Goal: Task Accomplishment & Management: Manage account settings

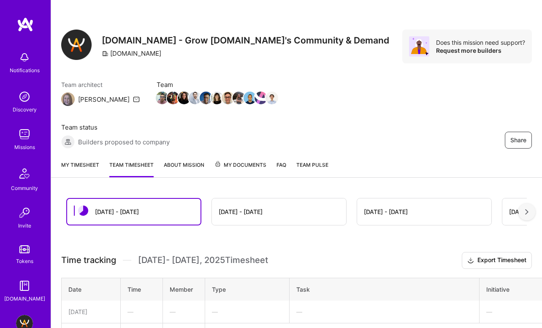
click at [70, 165] on link "My timesheet" at bounding box center [80, 168] width 38 height 17
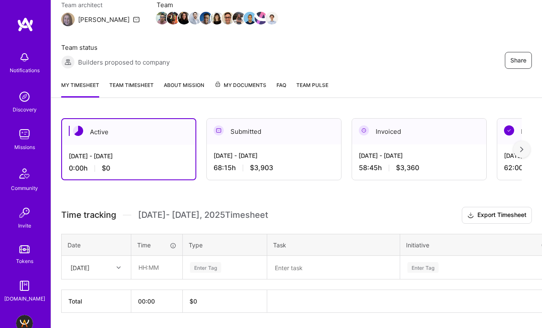
scroll to position [106, 0]
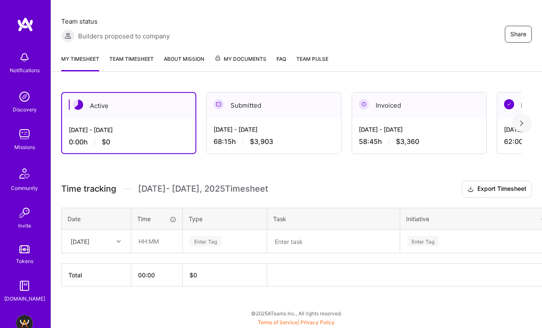
click at [89, 241] on div "[DATE]" at bounding box center [79, 241] width 19 height 9
click at [143, 244] on input "text" at bounding box center [157, 241] width 50 height 22
type input "06:00"
click at [205, 239] on div "Enter Tag" at bounding box center [205, 241] width 31 height 13
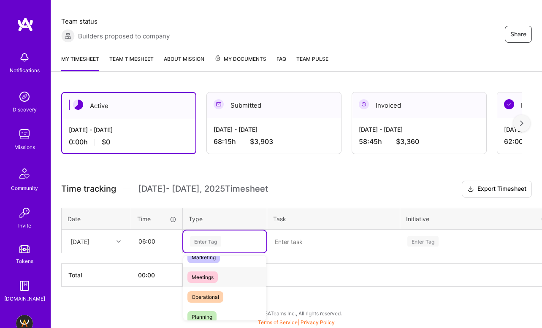
scroll to position [140, 0]
click at [213, 289] on span "Operational" at bounding box center [205, 287] width 36 height 11
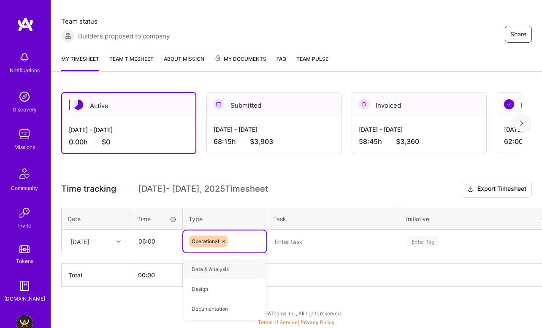
click at [313, 239] on textarea at bounding box center [333, 241] width 131 height 22
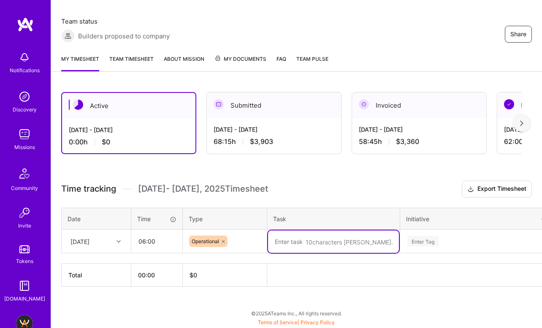
paste textarea "focused on guild operations, candidate management, and event planning. I review…"
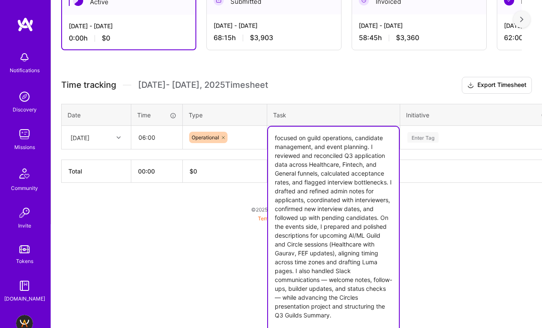
drag, startPoint x: 305, startPoint y: 138, endPoint x: 237, endPoint y: 138, distance: 67.1
click at [237, 138] on tr "[DATE] 06:00 Operational focused on guild operations, candidate management, and…" at bounding box center [323, 138] width 522 height 24
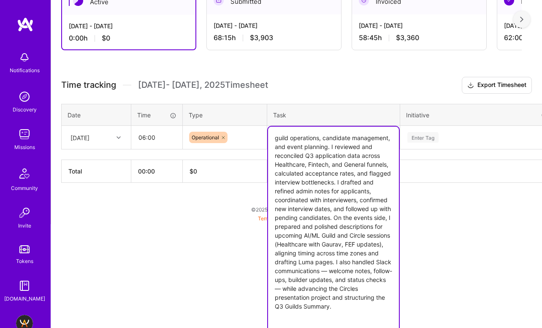
click at [275, 138] on textarea "guild operations, candidate management, and event planning. I reviewed and reco…" at bounding box center [333, 231] width 131 height 208
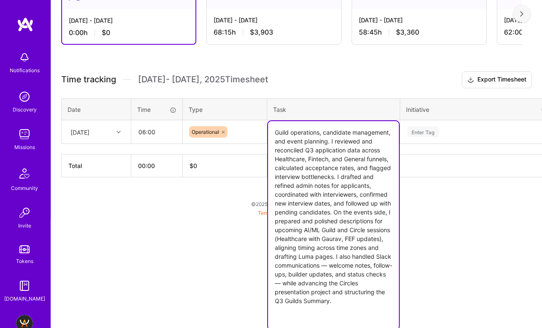
click at [333, 159] on textarea "Guild operations, candidate management, and event planning. I reviewed and reco…" at bounding box center [333, 225] width 131 height 208
drag, startPoint x: 362, startPoint y: 167, endPoint x: 358, endPoint y: 193, distance: 25.5
click at [358, 193] on textarea "Guild operations, candidate management, and event planning. I reviewed and reco…" at bounding box center [333, 225] width 131 height 208
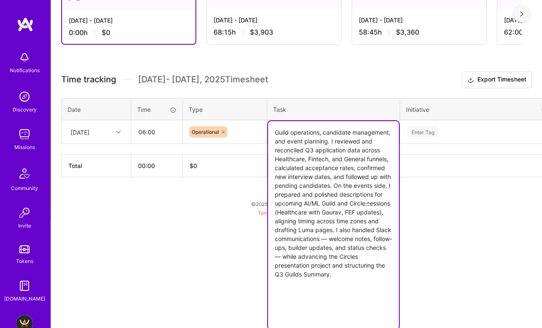
scroll to position [190, 0]
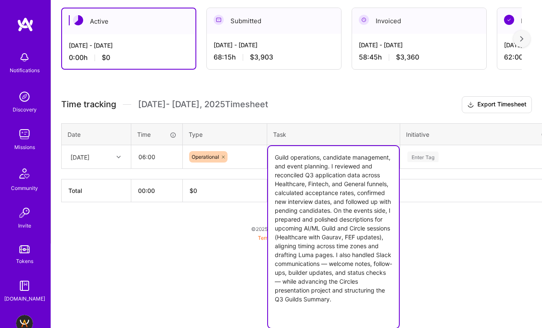
click at [370, 264] on textarea "Guild operations, candidate management, and event planning. I reviewed and reco…" at bounding box center [333, 237] width 131 height 182
drag, startPoint x: 275, startPoint y: 271, endPoint x: 316, endPoint y: 270, distance: 40.5
click at [316, 270] on textarea "Guild operations, candidate management, and event planning. I reviewed and reco…" at bounding box center [333, 237] width 131 height 182
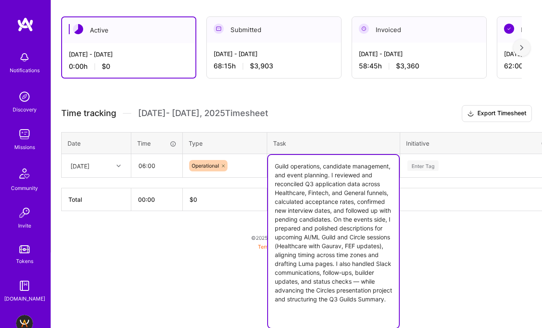
click at [283, 291] on textarea "Guild operations, candidate management, and event planning. I reviewed and reco…" at bounding box center [333, 241] width 131 height 173
type textarea "Guild operations, candidate management, and event planning. I reviewed and reco…"
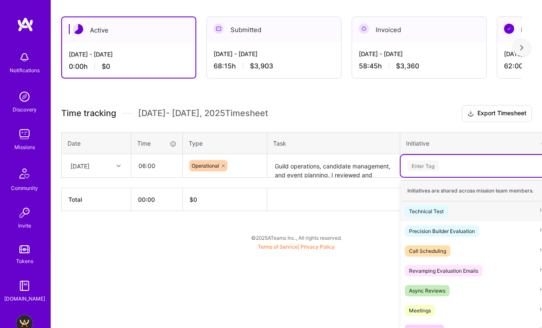
click at [432, 165] on div "option Technical Test focused, 1 of 63. 63 results available. Use Up and Down t…" at bounding box center [477, 166] width 154 height 22
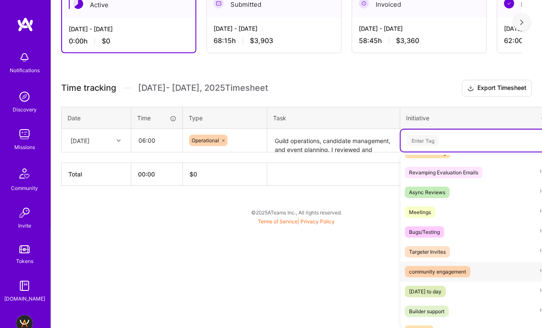
scroll to position [82, 0]
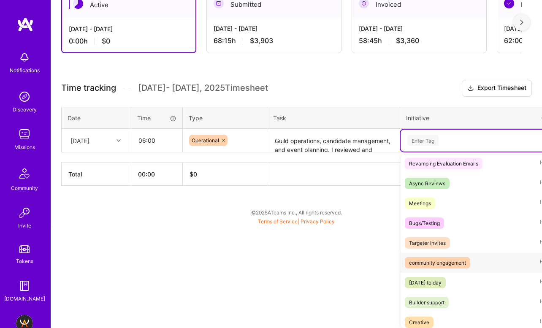
click at [436, 263] on div "community engagement" at bounding box center [437, 262] width 57 height 9
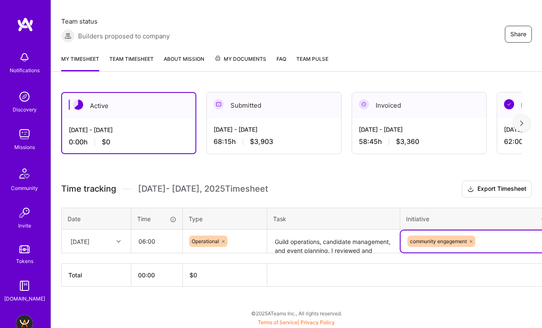
click at [488, 243] on div "option community engagement, selected. Select is focused ,type to refine list, …" at bounding box center [477, 241] width 154 height 22
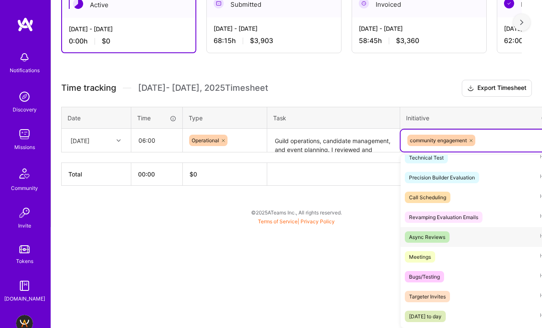
scroll to position [81, 0]
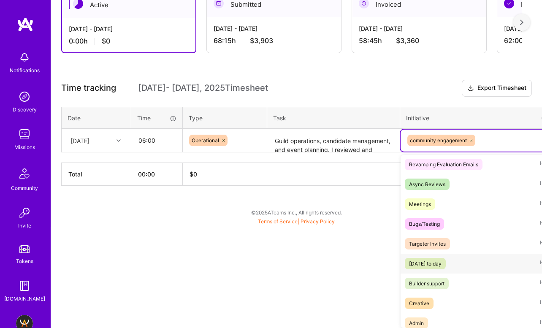
click at [441, 263] on div "[DATE] to day" at bounding box center [425, 263] width 32 height 9
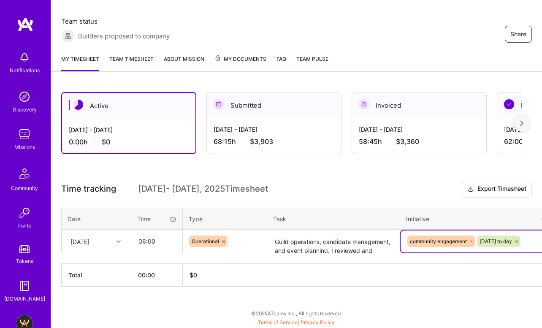
click at [486, 249] on div "option [DATE] to day , selected. Select is focused ,type to refine list, press …" at bounding box center [477, 241] width 154 height 22
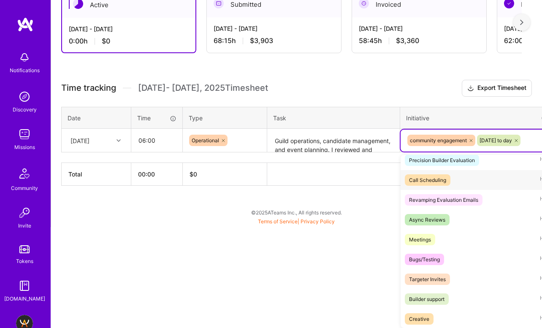
scroll to position [78, 0]
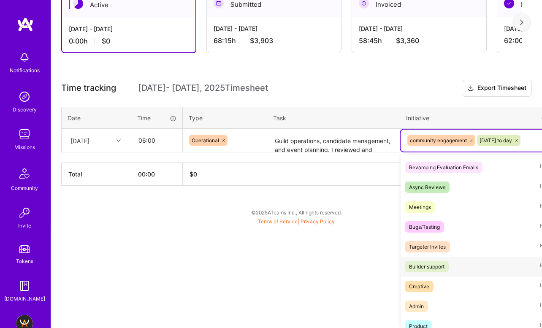
click at [438, 267] on div "Builder support" at bounding box center [426, 266] width 35 height 9
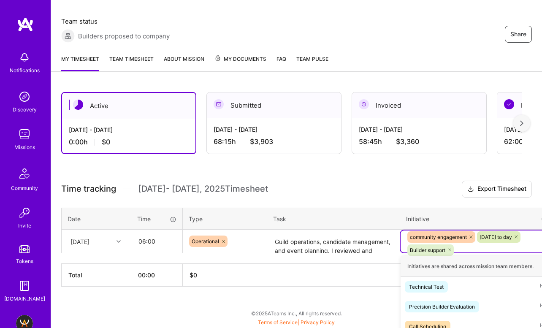
scroll to position [207, 0]
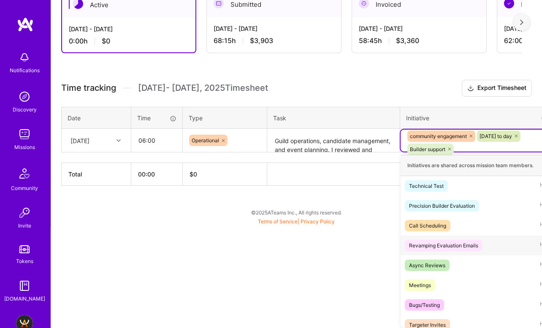
click at [481, 151] on div "option Builder support, selected. option Revamping Evaluation Emails focused, 4…" at bounding box center [477, 140] width 154 height 22
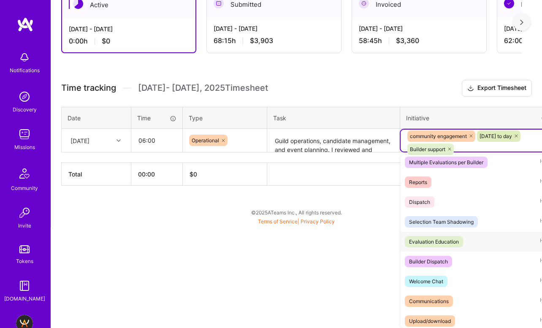
scroll to position [572, 0]
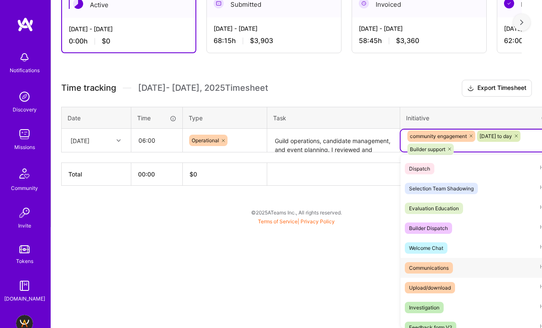
click at [451, 271] on span "Communications" at bounding box center [429, 267] width 48 height 11
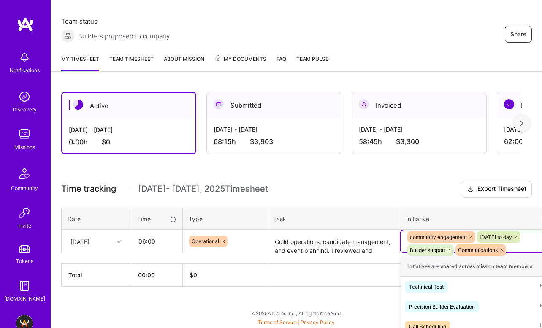
scroll to position [207, 0]
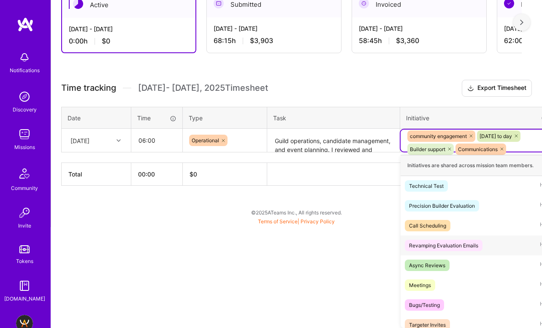
click at [526, 151] on div "option Communications, selected. option Revamping Evaluation Emails focused, 4 …" at bounding box center [477, 140] width 154 height 22
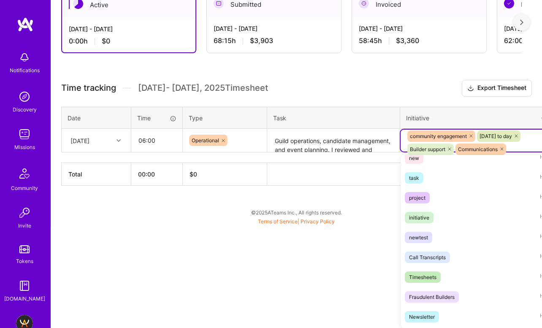
scroll to position [373, 0]
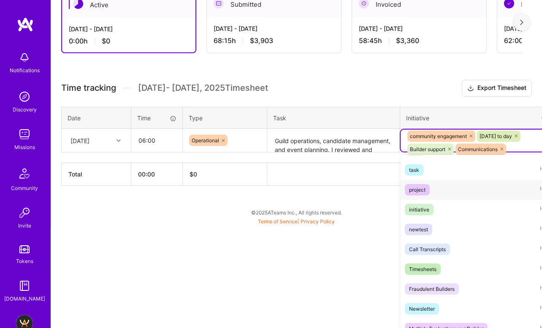
click at [440, 191] on div "project Hide" at bounding box center [477, 190] width 154 height 20
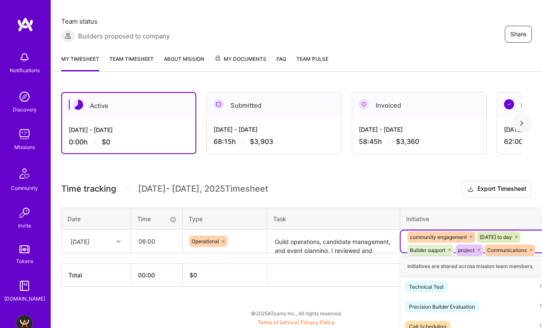
scroll to position [207, 0]
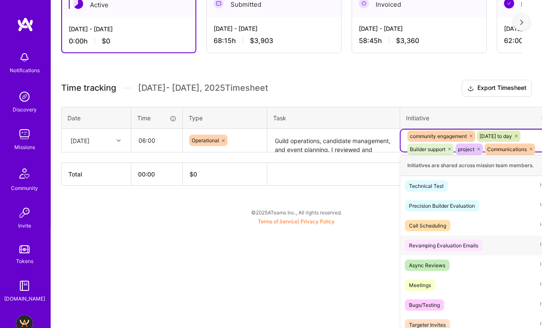
click at [538, 151] on div "option project, selected. option Revamping Evaluation Emails focused, 4 of 63. …" at bounding box center [477, 140] width 154 height 22
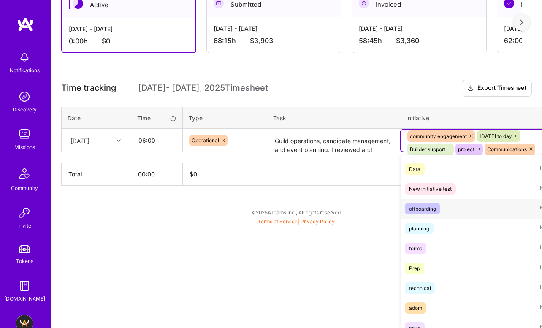
scroll to position [872, 0]
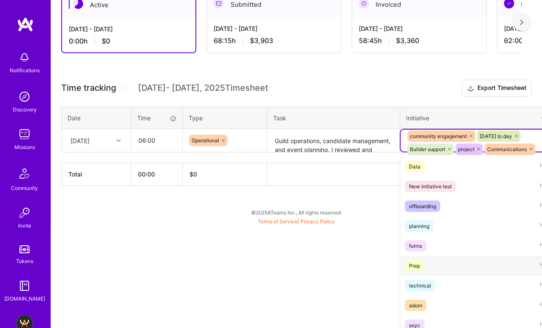
click at [437, 262] on div "Prep Hide" at bounding box center [477, 266] width 154 height 20
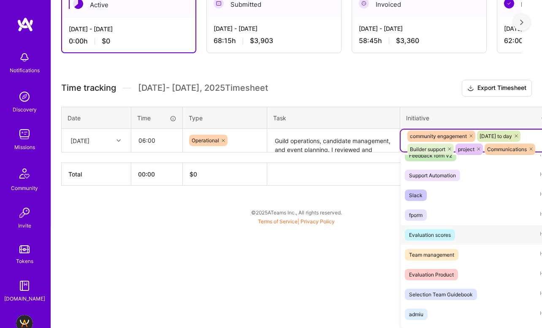
scroll to position [704, 0]
click at [464, 195] on div "Slack Hide" at bounding box center [477, 196] width 154 height 20
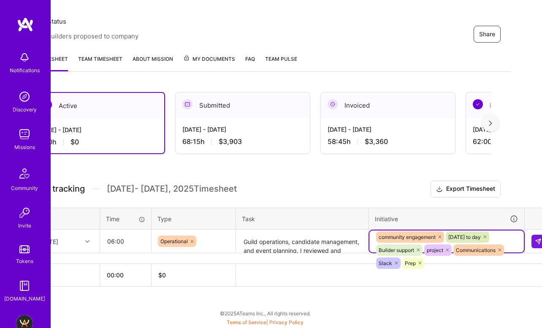
scroll to position [106, 42]
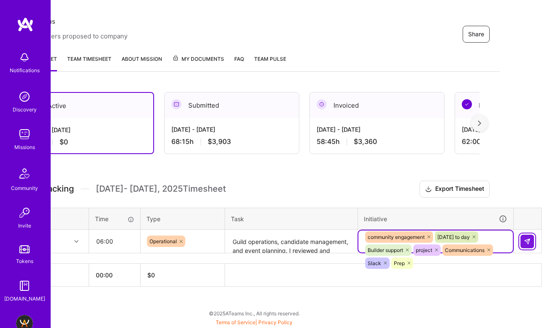
click at [530, 245] on button at bounding box center [526, 241] width 13 height 13
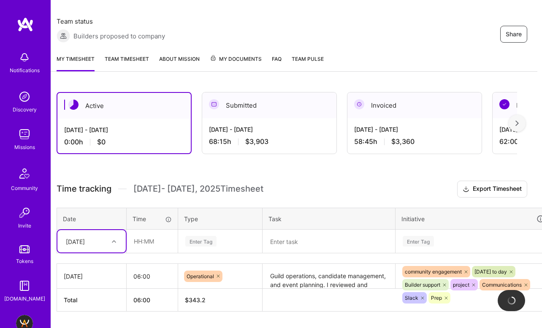
scroll to position [106, 0]
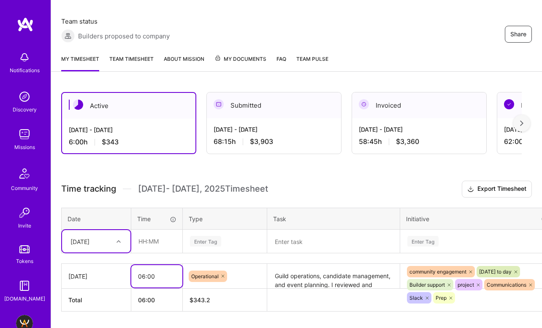
click at [151, 274] on input "06:00" at bounding box center [156, 276] width 51 height 22
type input "06:30"
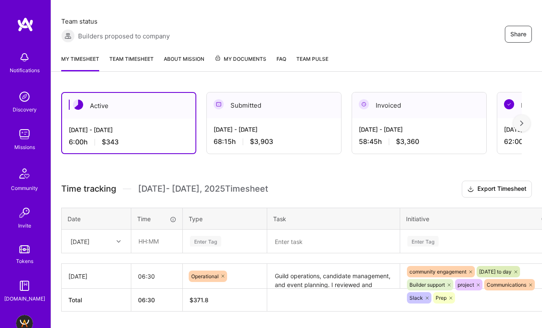
click at [308, 69] on link "Team Pulse" at bounding box center [312, 62] width 32 height 17
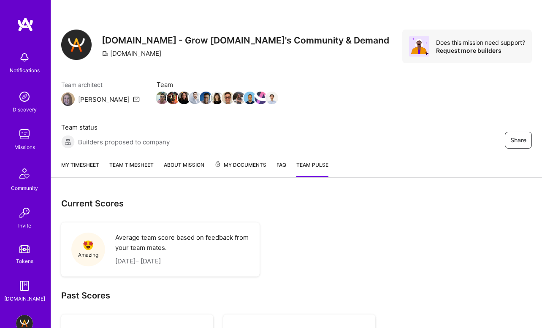
click at [250, 163] on span "My Documents" at bounding box center [240, 164] width 52 height 9
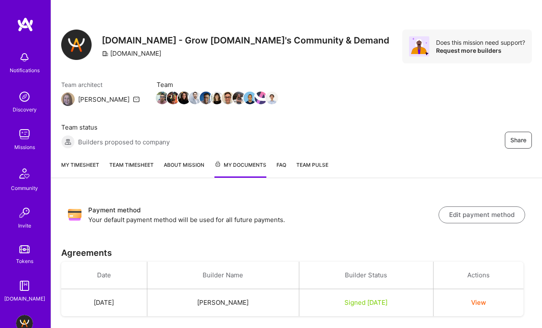
click at [189, 167] on link "About Mission" at bounding box center [184, 168] width 40 height 17
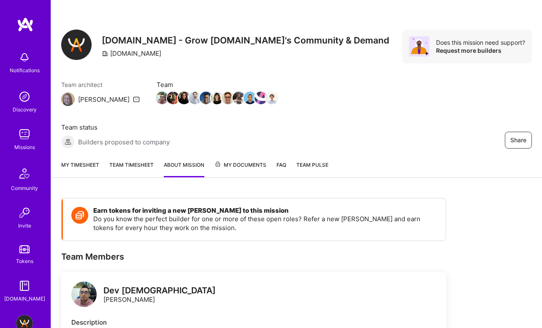
click at [79, 170] on link "My timesheet" at bounding box center [80, 168] width 38 height 17
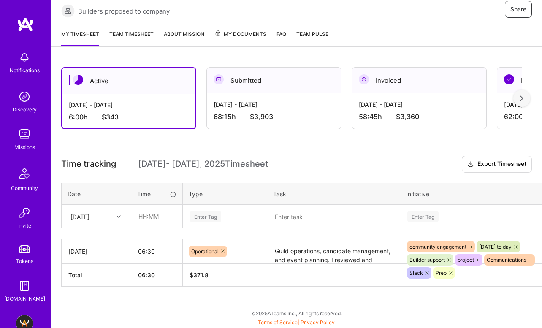
scroll to position [124, 0]
